Goal: Information Seeking & Learning: Learn about a topic

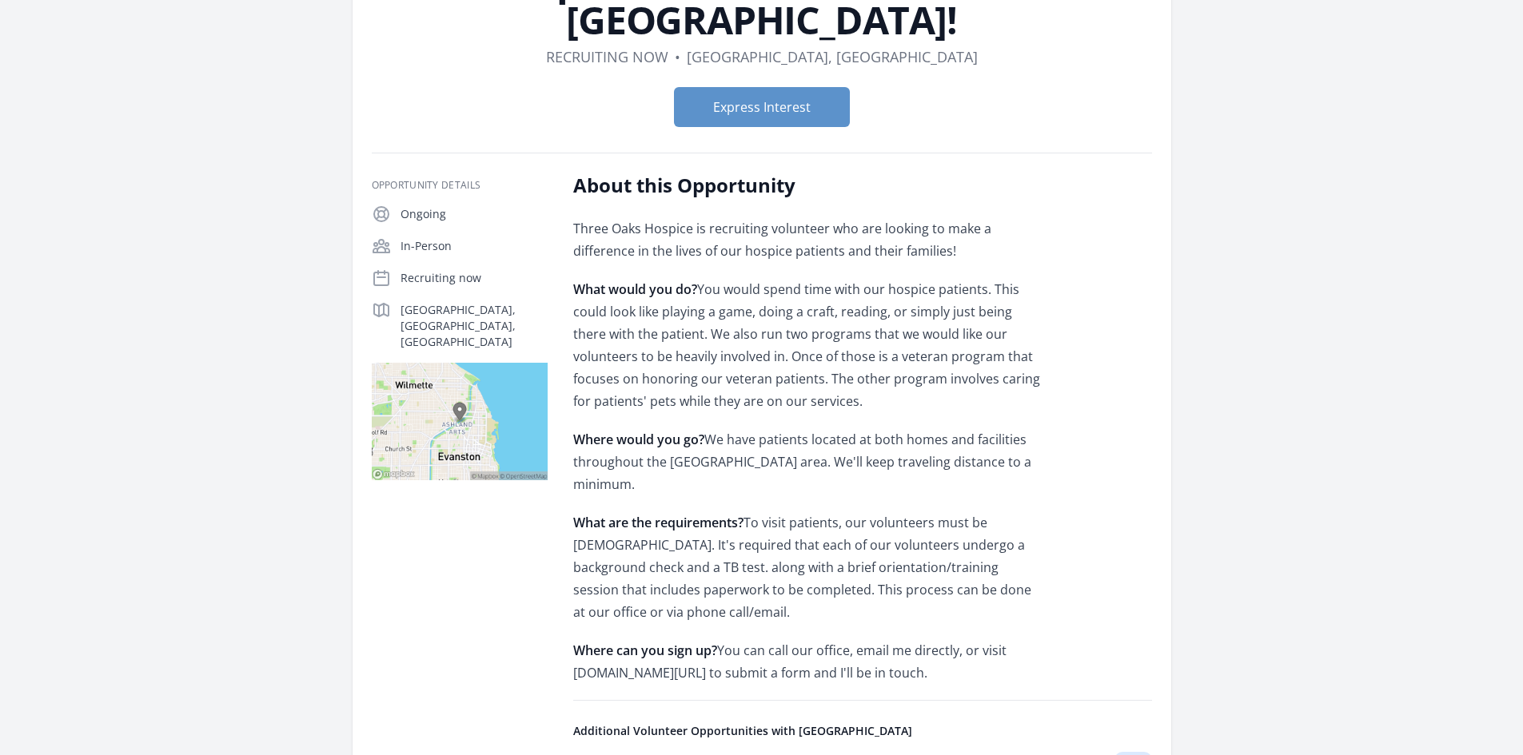
scroll to position [160, 0]
click at [421, 300] on div "[GEOGRAPHIC_DATA], [GEOGRAPHIC_DATA], [GEOGRAPHIC_DATA]" at bounding box center [460, 325] width 176 height 50
click at [466, 362] on img at bounding box center [460, 420] width 176 height 117
click at [476, 392] on img at bounding box center [460, 420] width 176 height 117
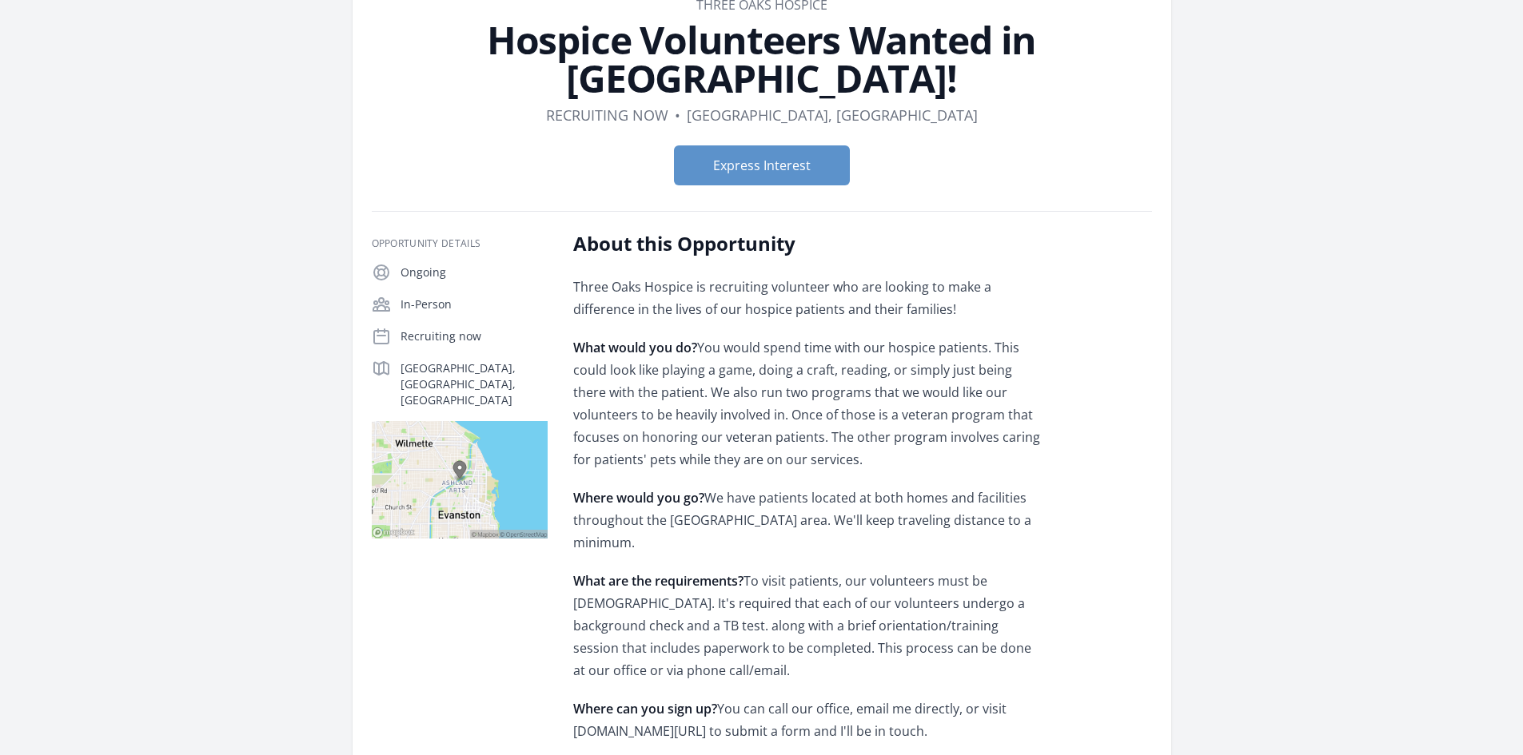
scroll to position [0, 0]
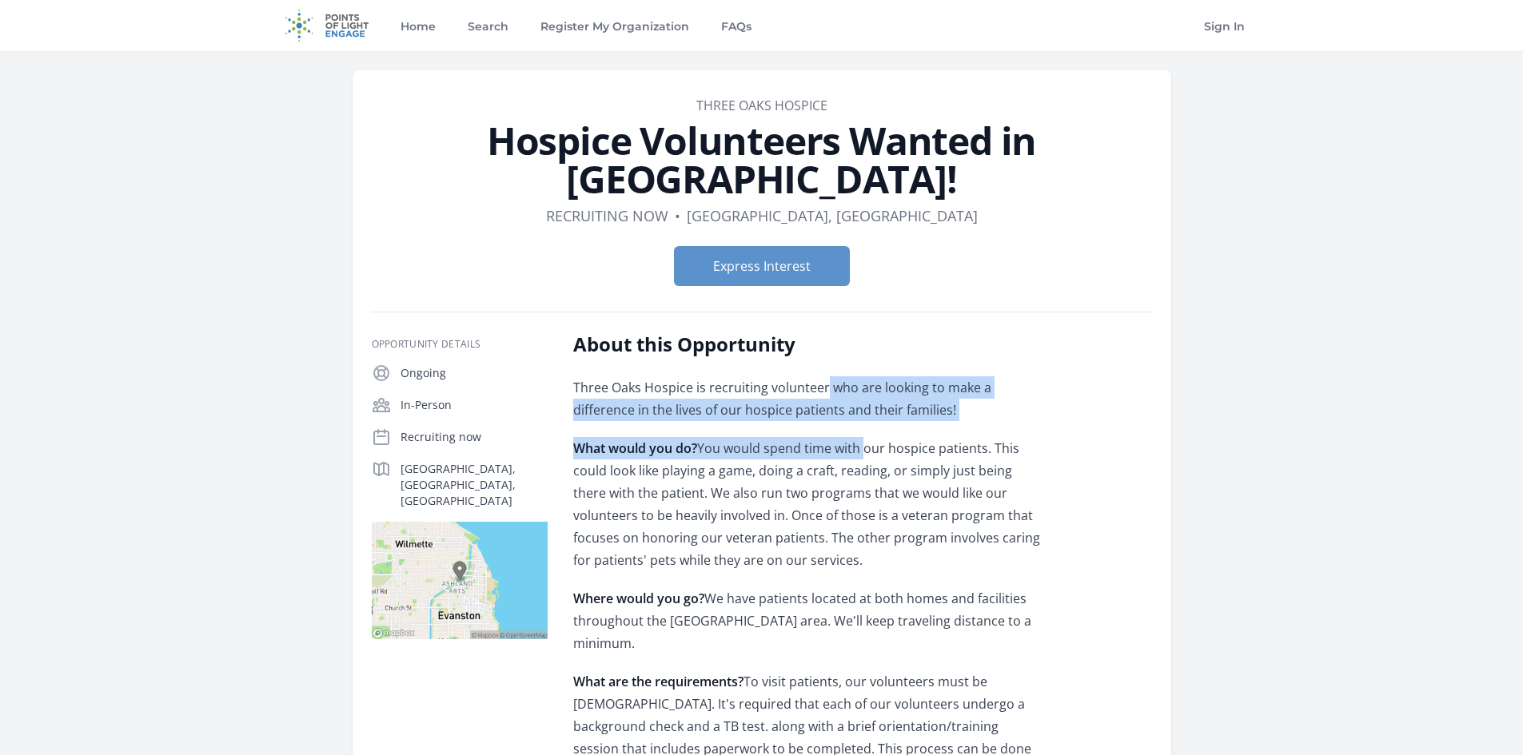
drag, startPoint x: 817, startPoint y: 351, endPoint x: 866, endPoint y: 385, distance: 59.6
click at [866, 385] on div "Three Oaks Hospice is recruiting volunteer who are looking to make a difference…" at bounding box center [807, 609] width 468 height 467
click at [868, 385] on div "Three Oaks Hospice is recruiting volunteer who are looking to make a difference…" at bounding box center [807, 609] width 468 height 467
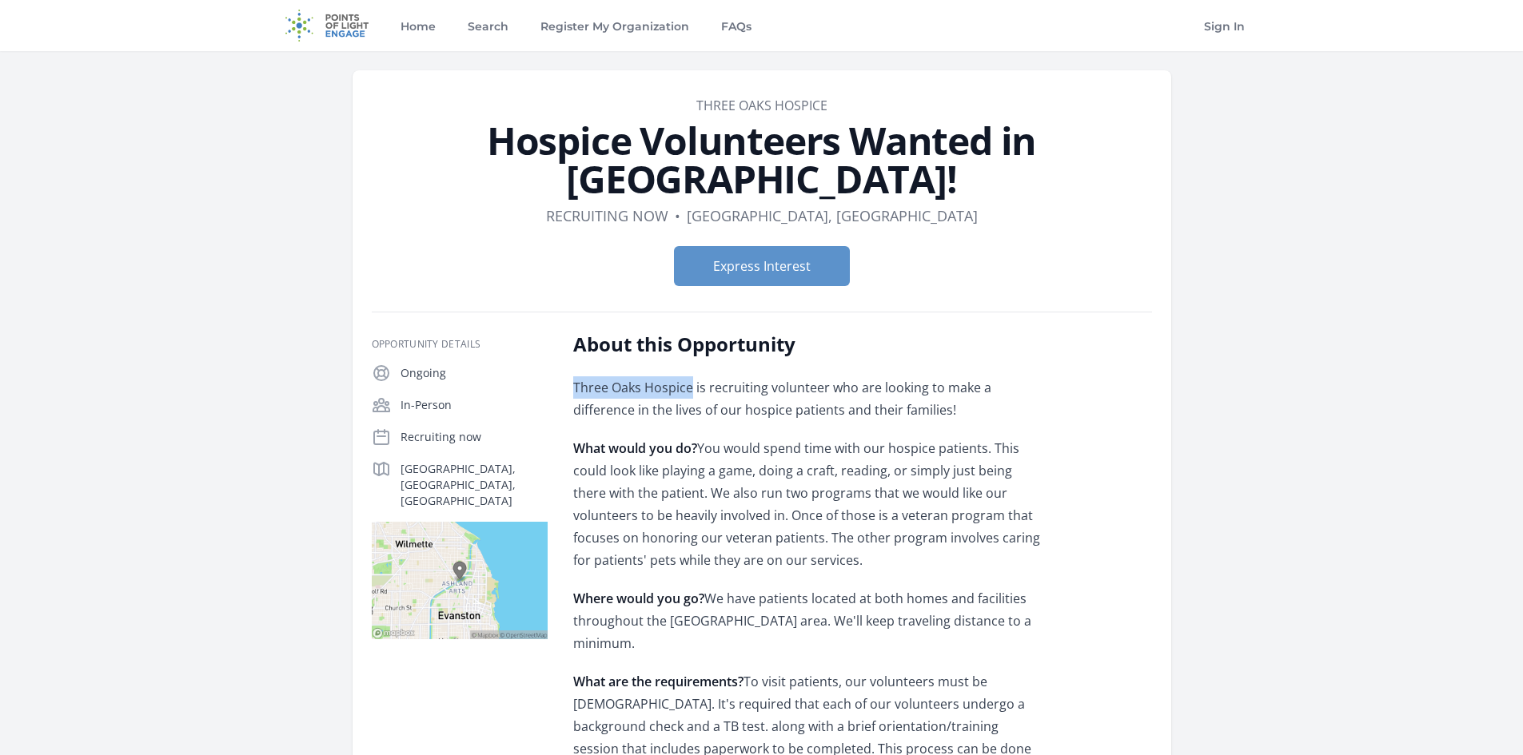
drag, startPoint x: 563, startPoint y: 343, endPoint x: 689, endPoint y: 348, distance: 126.4
copy p "Three Oaks Hospice"
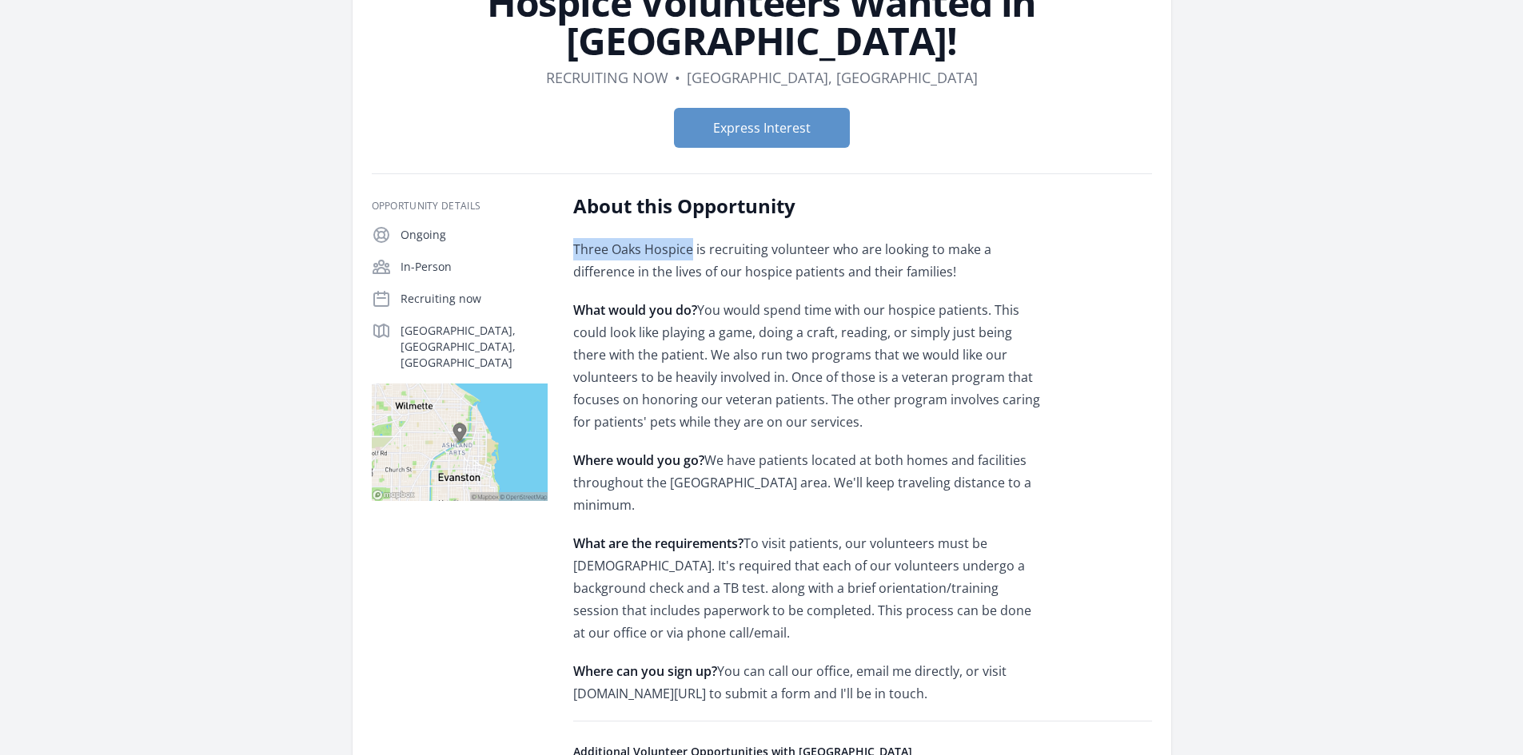
scroll to position [160, 0]
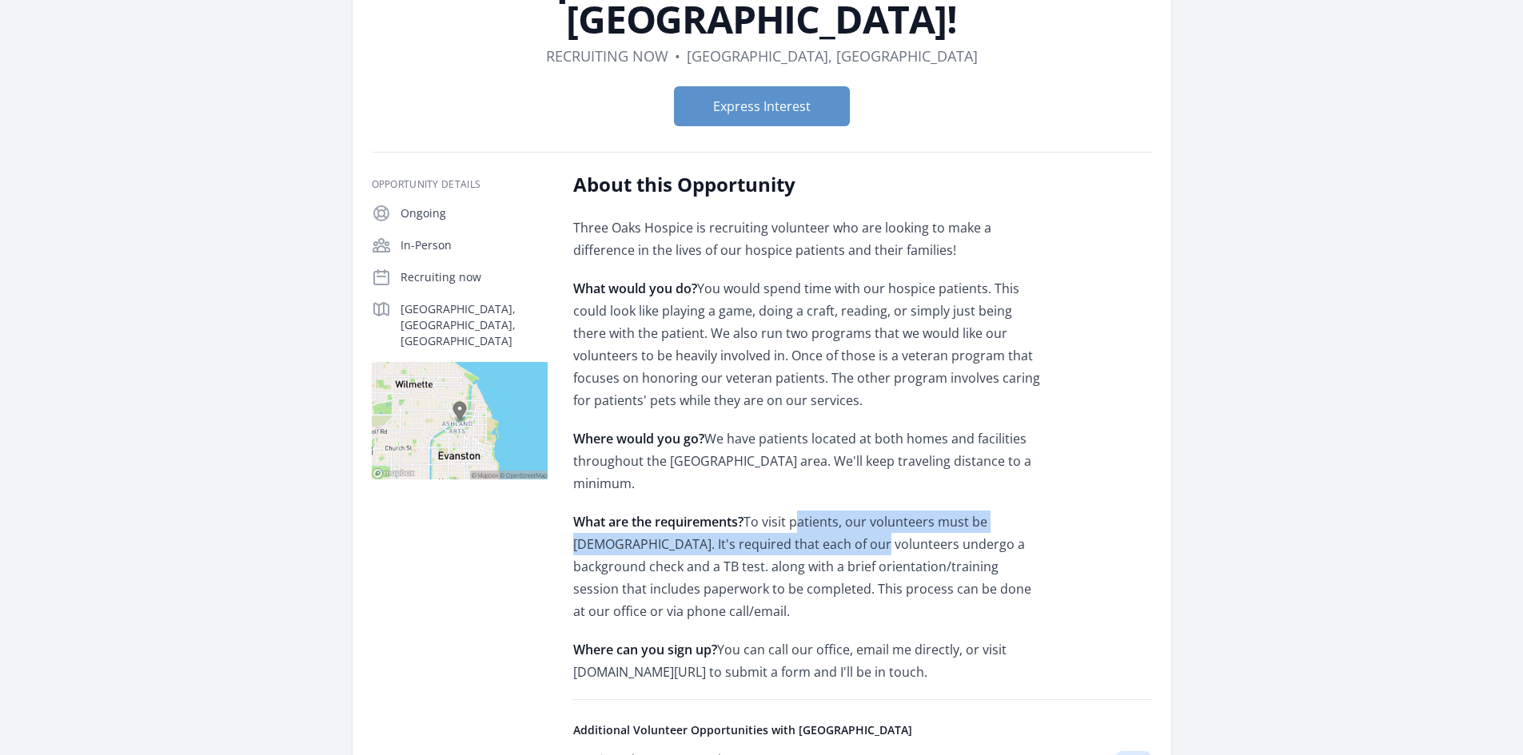
drag, startPoint x: 805, startPoint y: 456, endPoint x: 798, endPoint y: 476, distance: 21.0
click at [803, 511] on p "What are the requirements? To visit patients, our volunteers must be [DEMOGRAPH…" at bounding box center [807, 567] width 468 height 112
click at [741, 511] on p "What are the requirements? To visit patients, our volunteers must be [DEMOGRAPH…" at bounding box center [807, 567] width 468 height 112
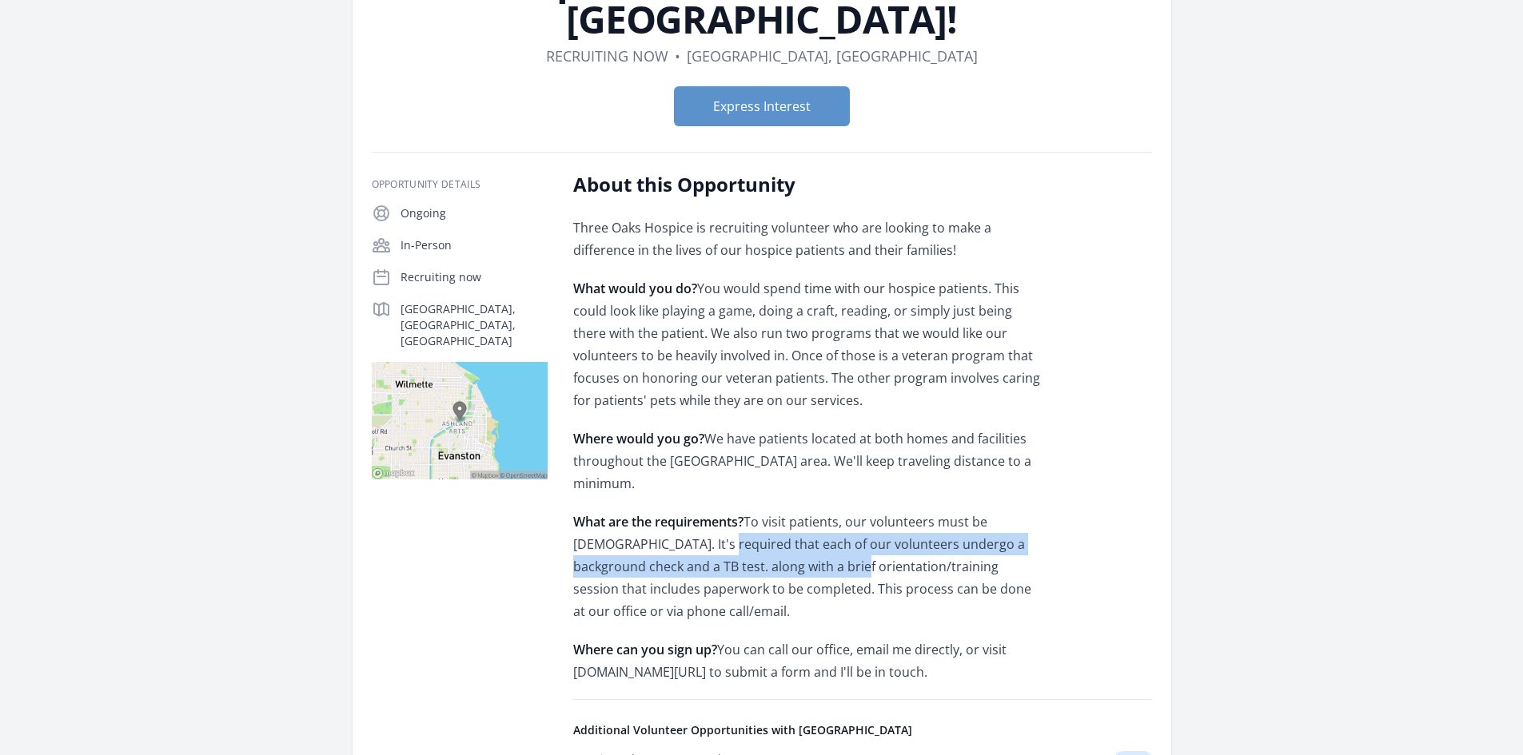
drag, startPoint x: 656, startPoint y: 487, endPoint x: 754, endPoint y: 510, distance: 100.2
click at [754, 511] on p "What are the requirements? To visit patients, our volunteers must be [DEMOGRAPH…" at bounding box center [807, 567] width 468 height 112
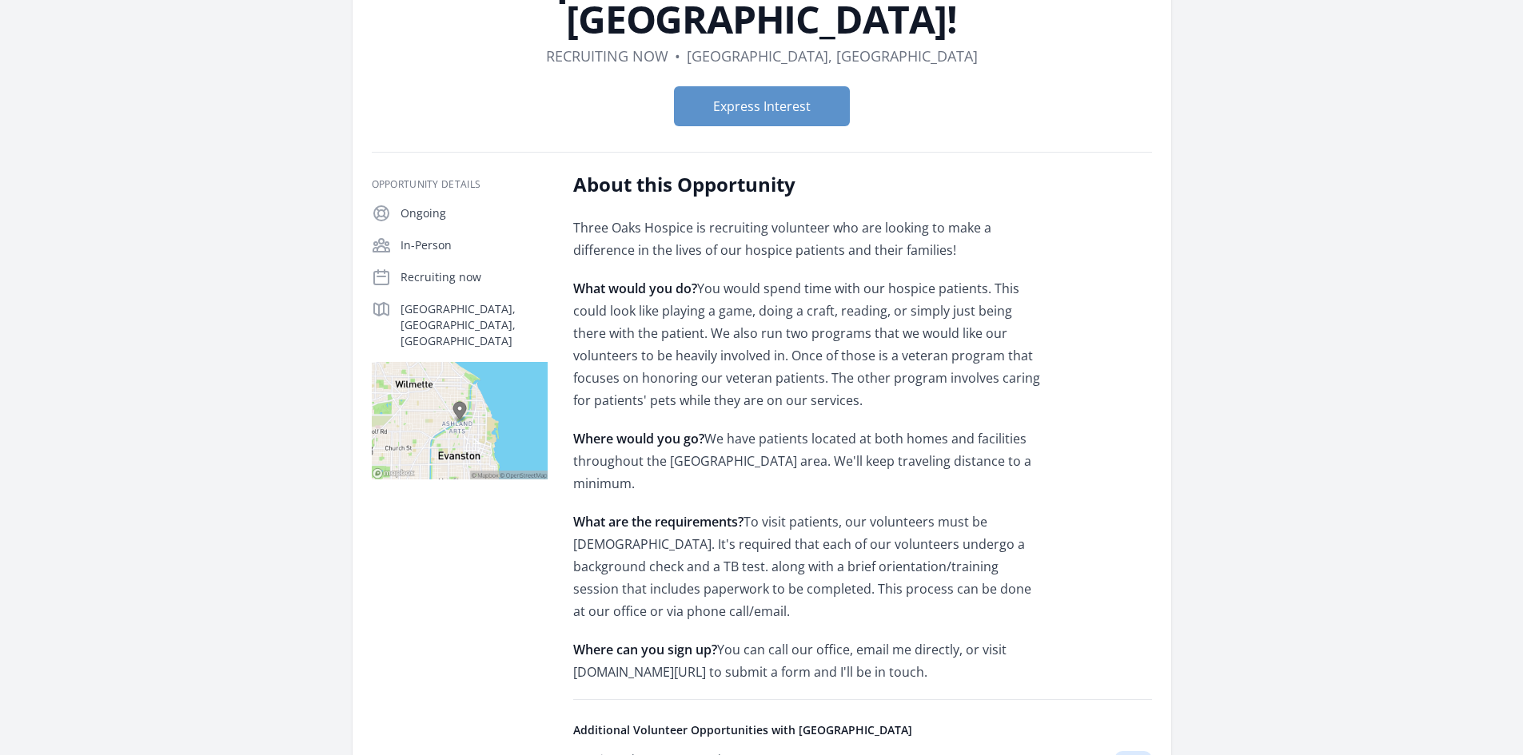
click at [833, 516] on p "What are the requirements? To visit patients, our volunteers must be [DEMOGRAPH…" at bounding box center [807, 567] width 468 height 112
drag, startPoint x: 705, startPoint y: 496, endPoint x: 886, endPoint y: 502, distance: 181.5
click at [886, 511] on p "What are the requirements? To visit patients, our volunteers must be [DEMOGRAPH…" at bounding box center [807, 567] width 468 height 112
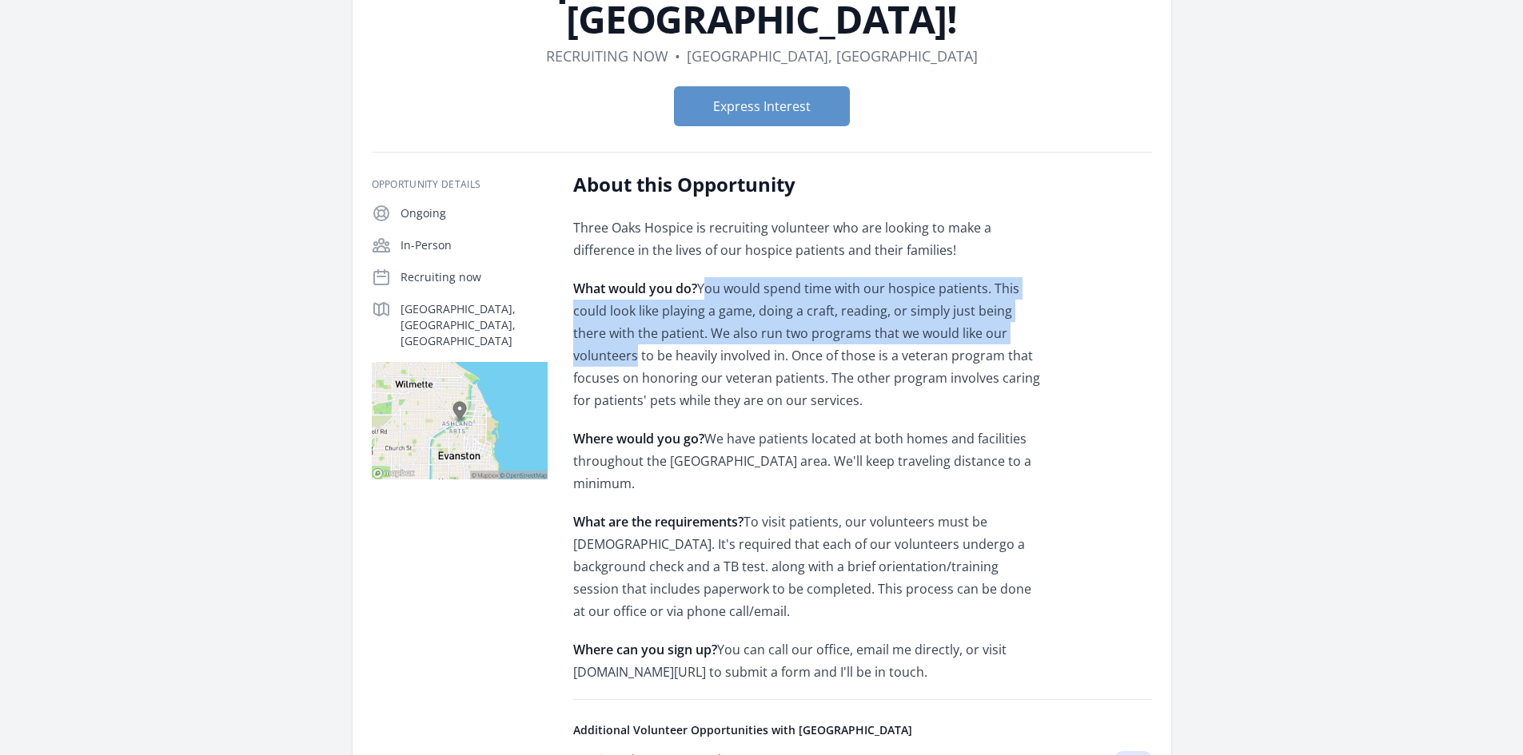
drag, startPoint x: 711, startPoint y: 241, endPoint x: 1010, endPoint y: 301, distance: 305.5
click at [1034, 301] on p "What would you do? You would spend time with our hospice patients. This could l…" at bounding box center [807, 344] width 468 height 134
click at [977, 298] on p "What would you do? You would spend time with our hospice patients. This could l…" at bounding box center [807, 344] width 468 height 134
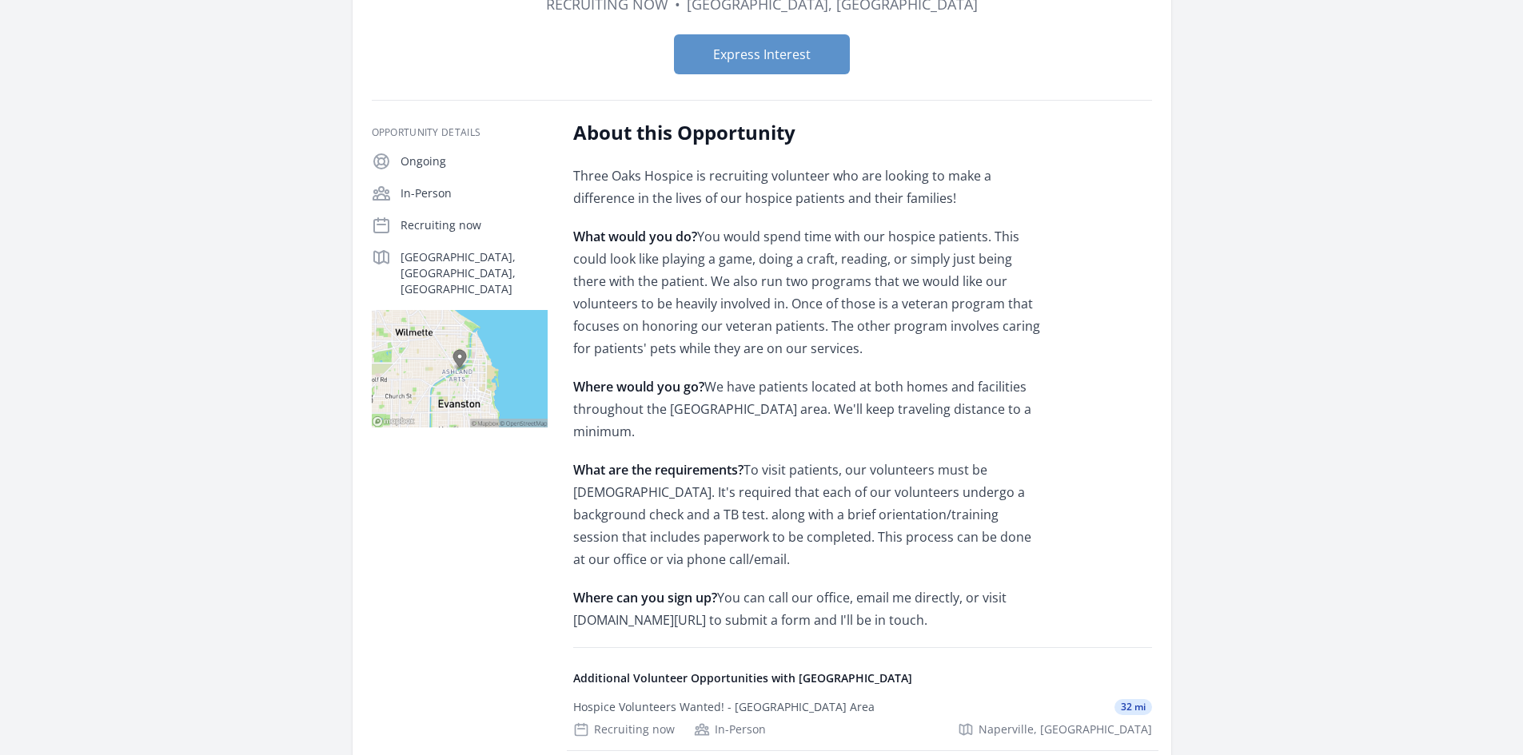
scroll to position [240, 0]
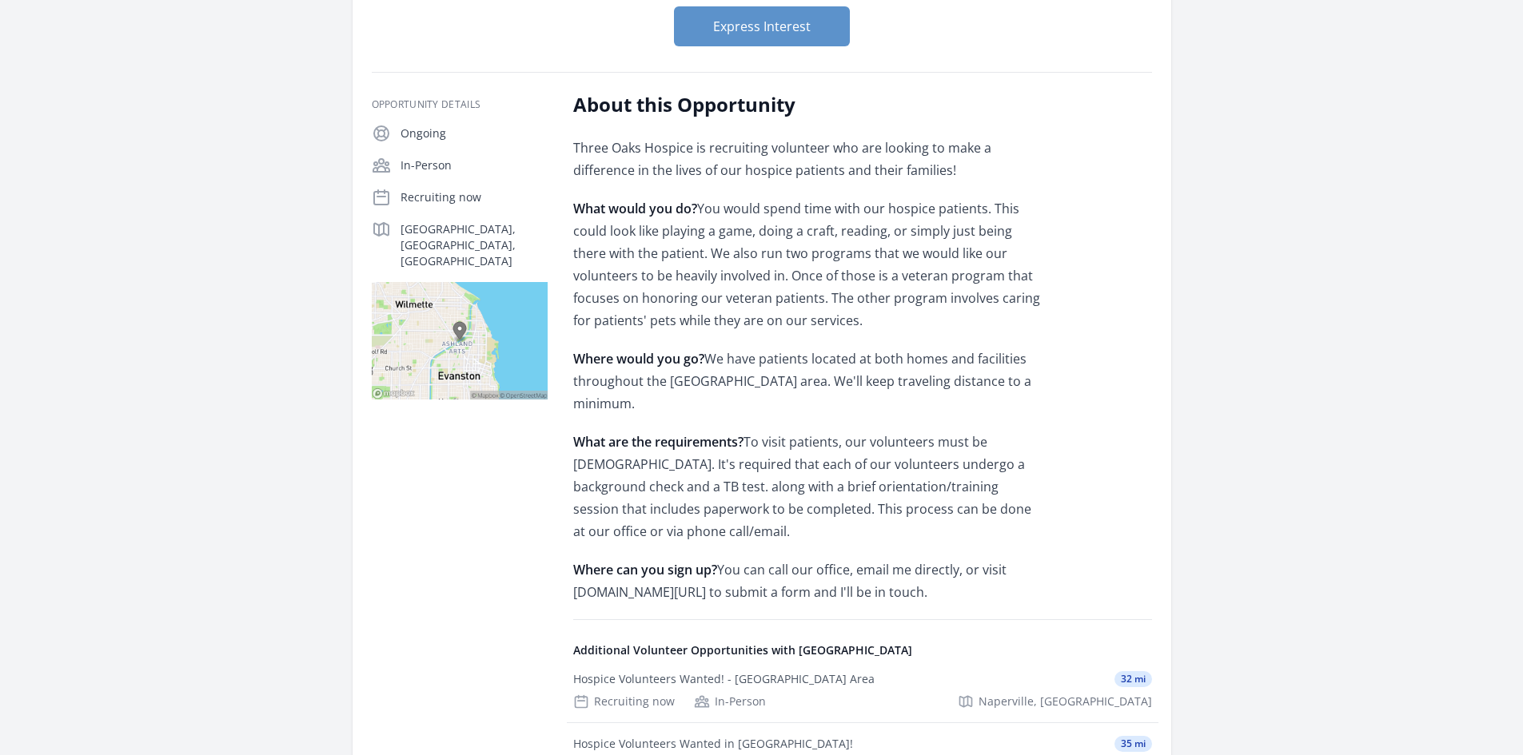
click at [398, 282] on img at bounding box center [460, 340] width 176 height 117
drag, startPoint x: 398, startPoint y: 262, endPoint x: 465, endPoint y: 263, distance: 67.1
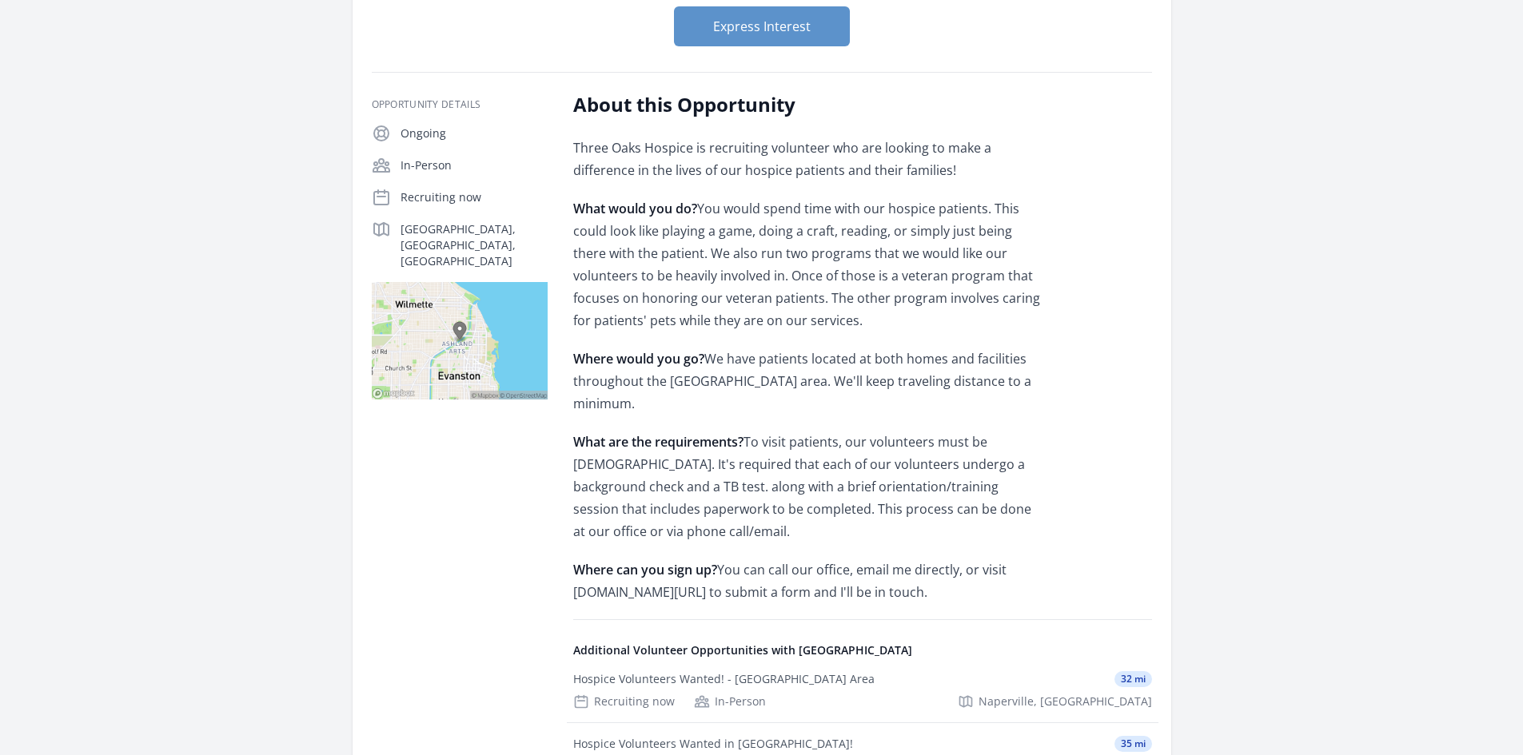
click at [420, 282] on img at bounding box center [460, 340] width 176 height 117
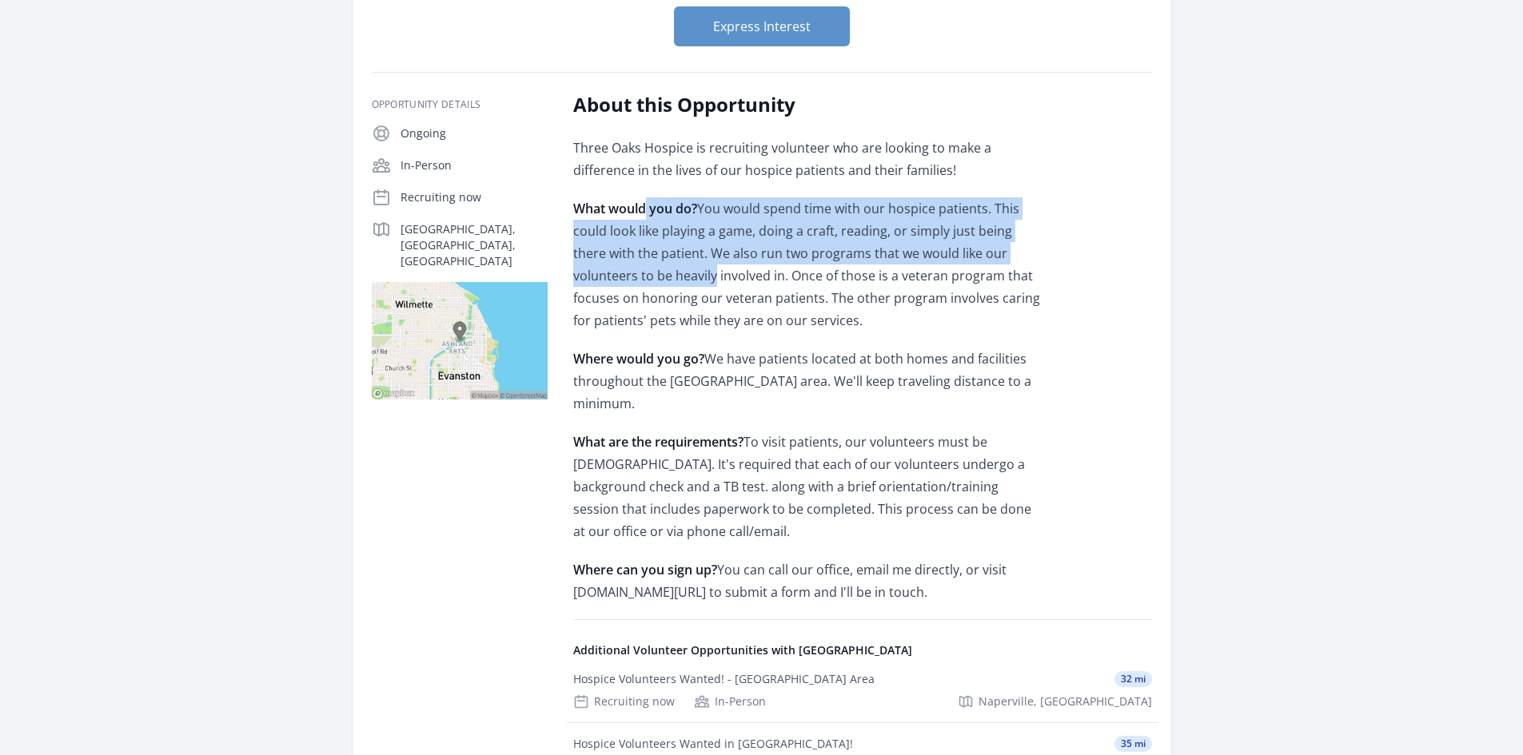
drag, startPoint x: 644, startPoint y: 165, endPoint x: 645, endPoint y: 244, distance: 79.1
click at [645, 244] on p "What would you do? You would spend time with our hospice patients. This could l…" at bounding box center [807, 264] width 468 height 134
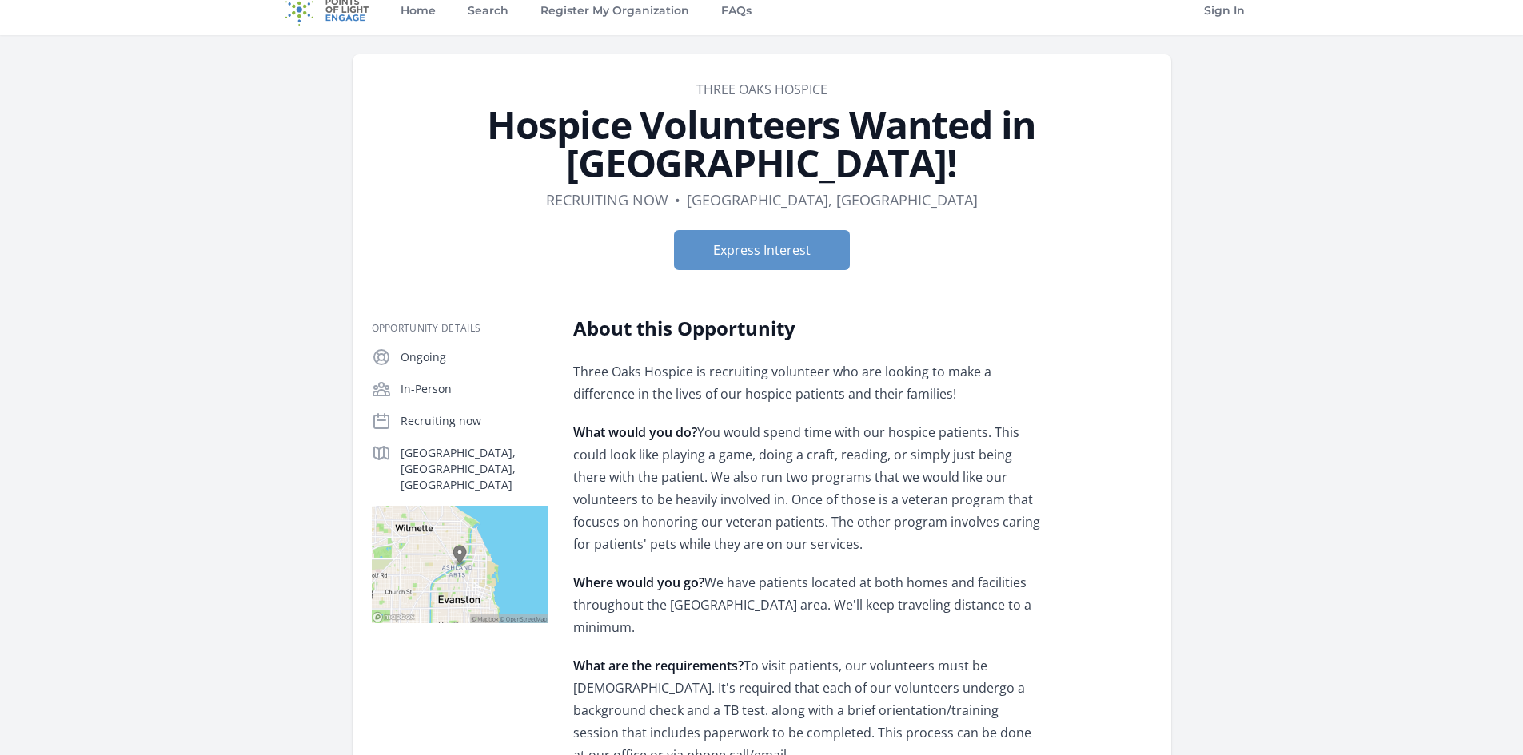
scroll to position [0, 0]
